Goal: Task Accomplishment & Management: Use online tool/utility

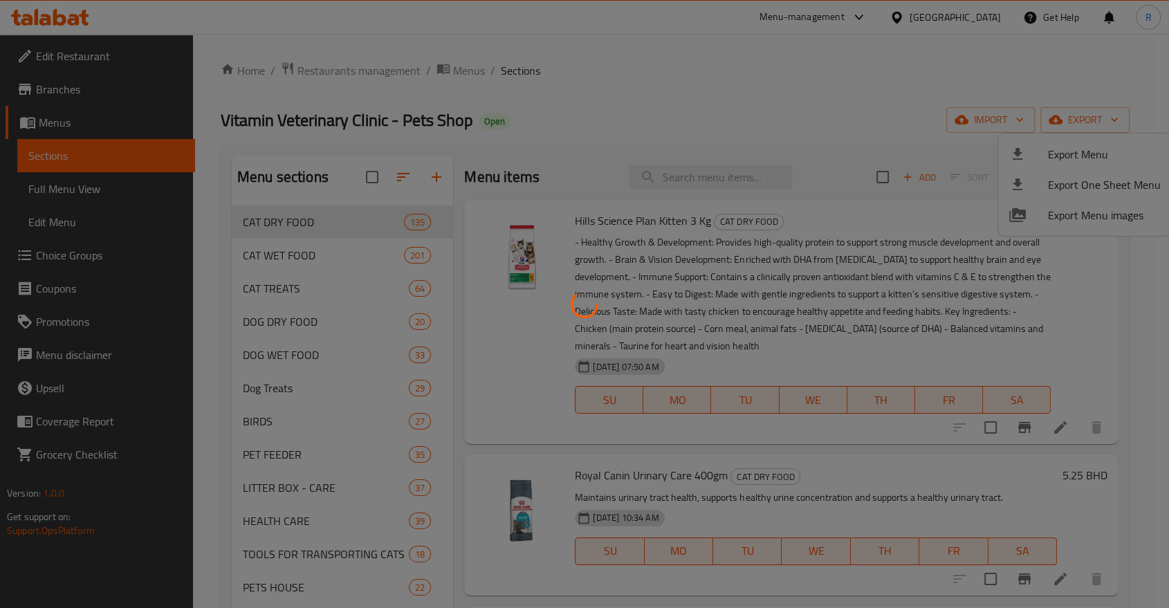
click at [652, 73] on div at bounding box center [584, 304] width 1169 height 608
click at [659, 93] on div at bounding box center [584, 304] width 1169 height 608
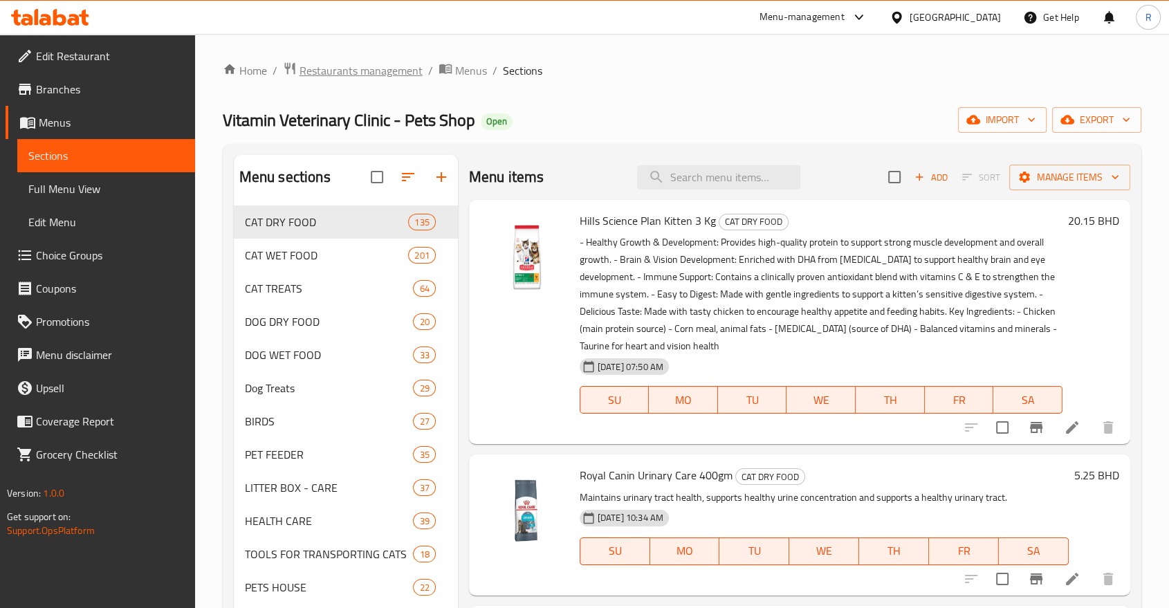
click at [393, 69] on span "Restaurants management" at bounding box center [361, 70] width 123 height 17
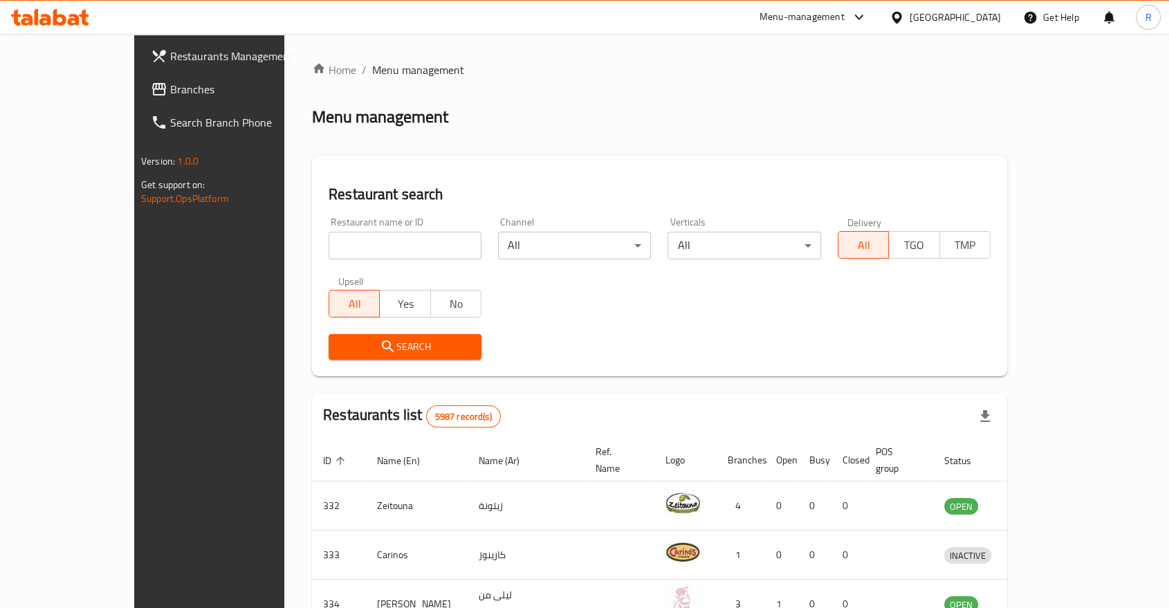
click at [376, 245] on input "search" at bounding box center [405, 246] width 153 height 28
type input "babylon"
click button "Search" at bounding box center [405, 347] width 153 height 26
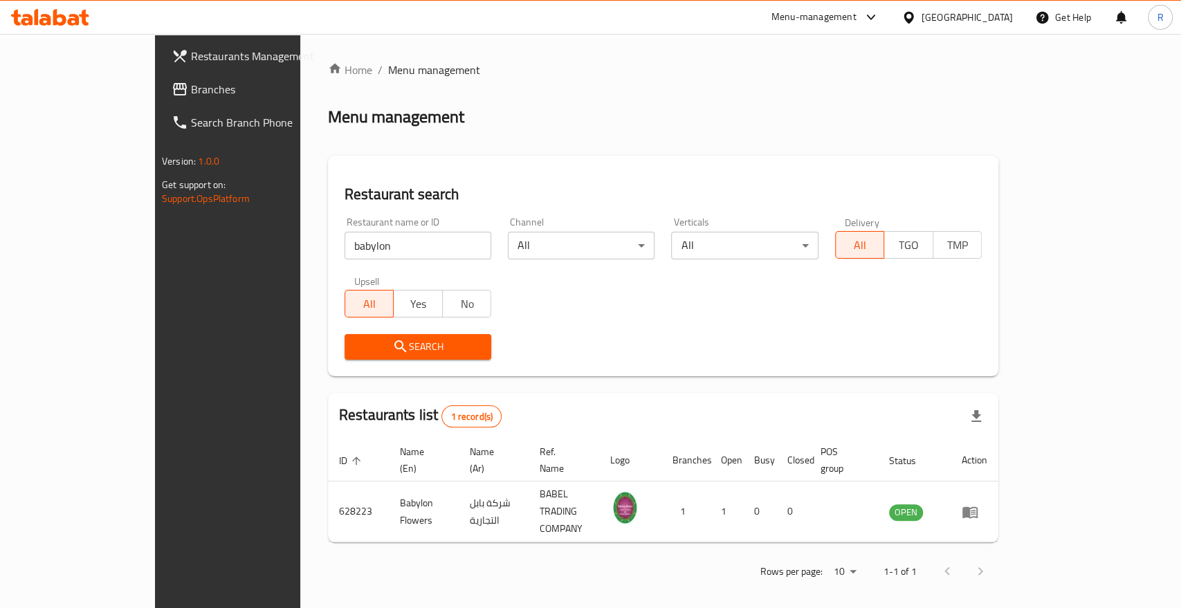
drag, startPoint x: 614, startPoint y: 173, endPoint x: 726, endPoint y: 275, distance: 150.9
click at [614, 173] on div "Restaurant search Restaurant name or ID babylon Restaurant name or ID Channel A…" at bounding box center [663, 266] width 670 height 221
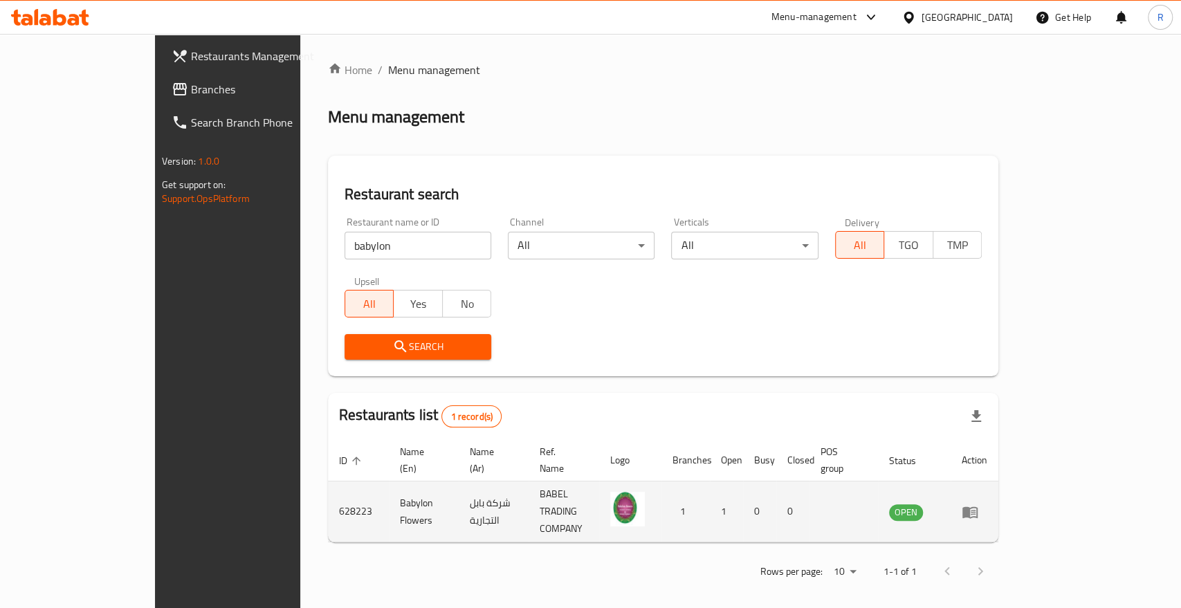
click at [978, 507] on icon "enhanced table" at bounding box center [969, 513] width 15 height 12
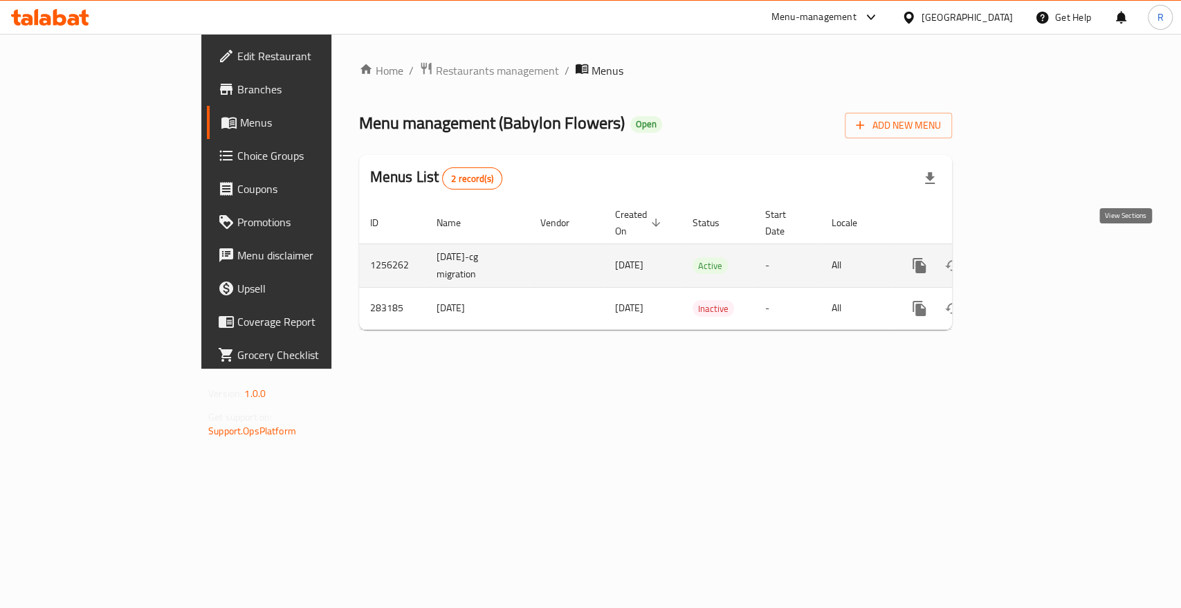
click at [1025, 259] on icon "enhanced table" at bounding box center [1019, 265] width 12 height 12
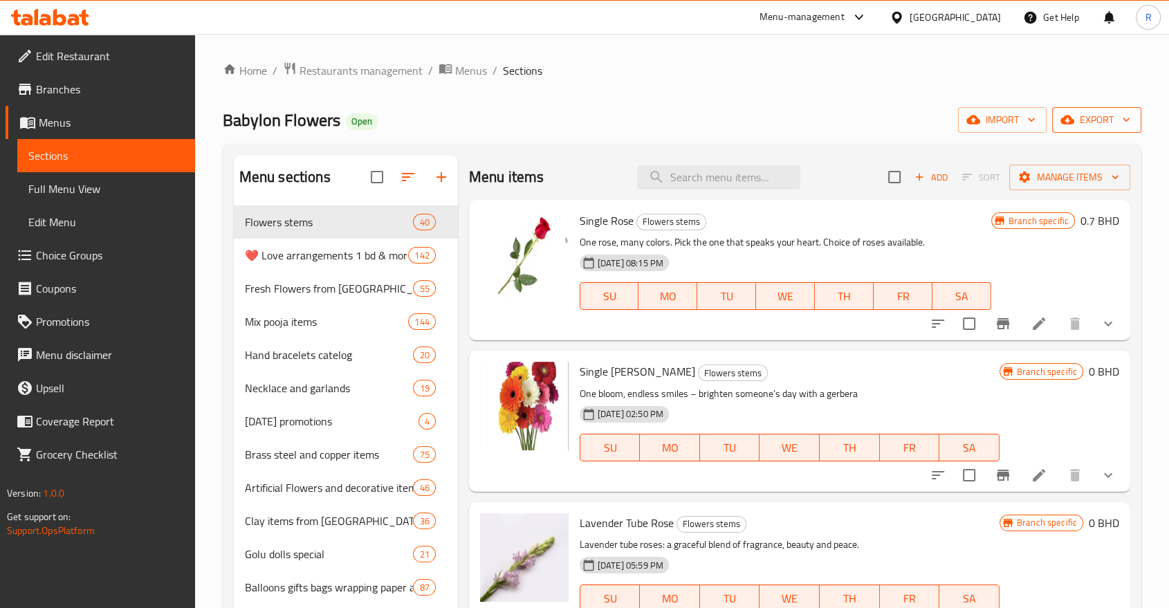
click at [1127, 125] on icon "button" at bounding box center [1127, 120] width 14 height 14
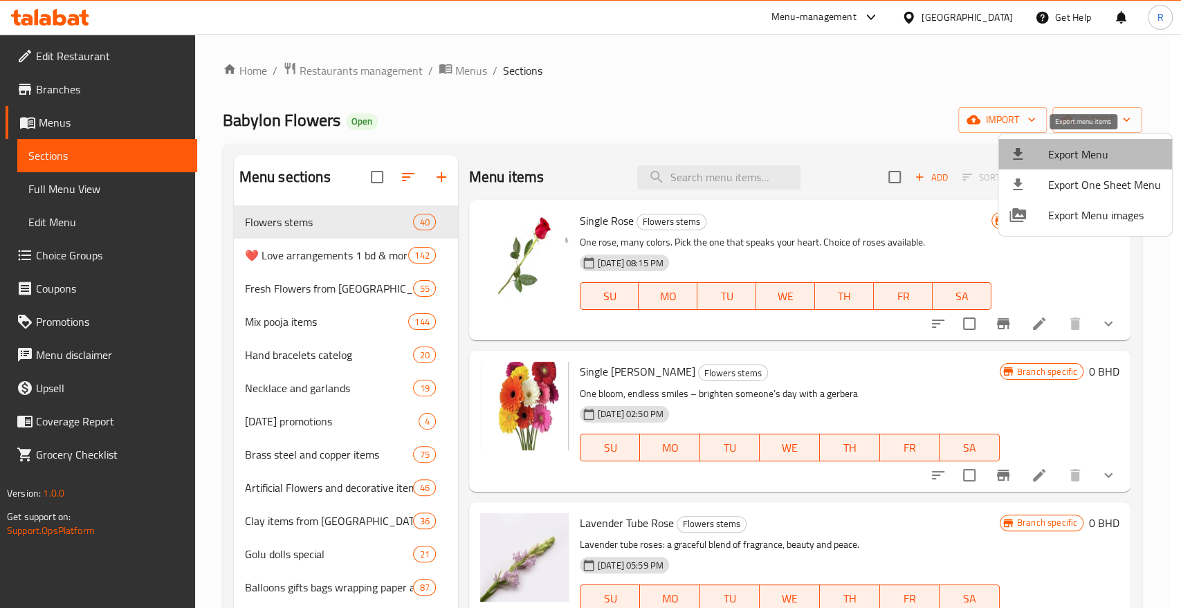
click at [1123, 152] on span "Export Menu" at bounding box center [1104, 154] width 113 height 17
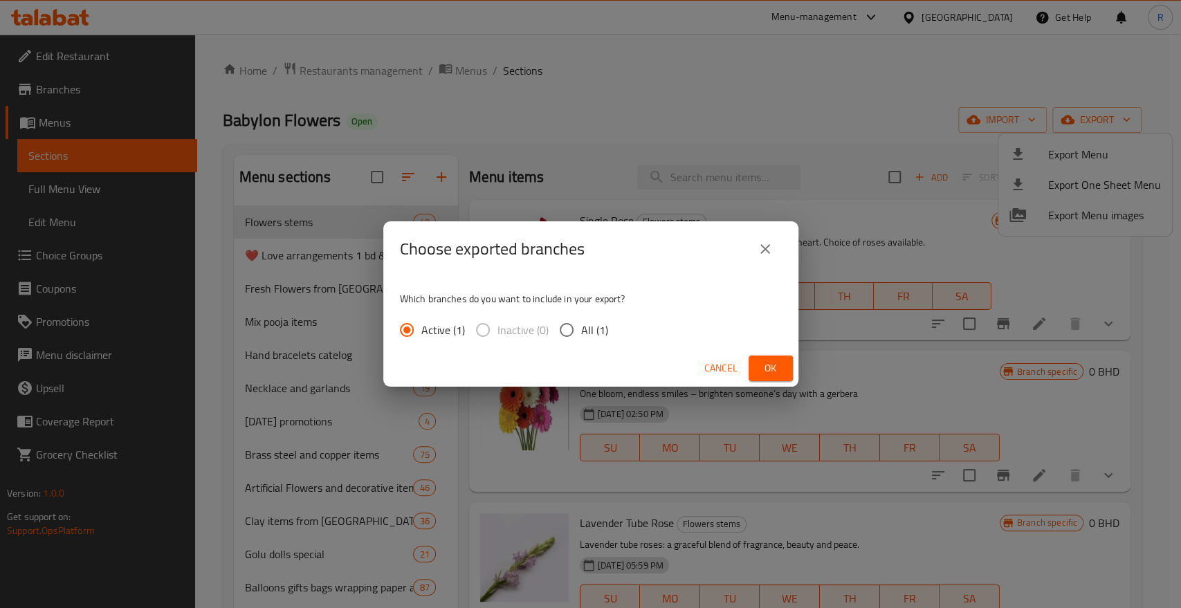
click at [786, 369] on button "Ok" at bounding box center [771, 369] width 44 height 26
